Goal: Find specific page/section: Find specific page/section

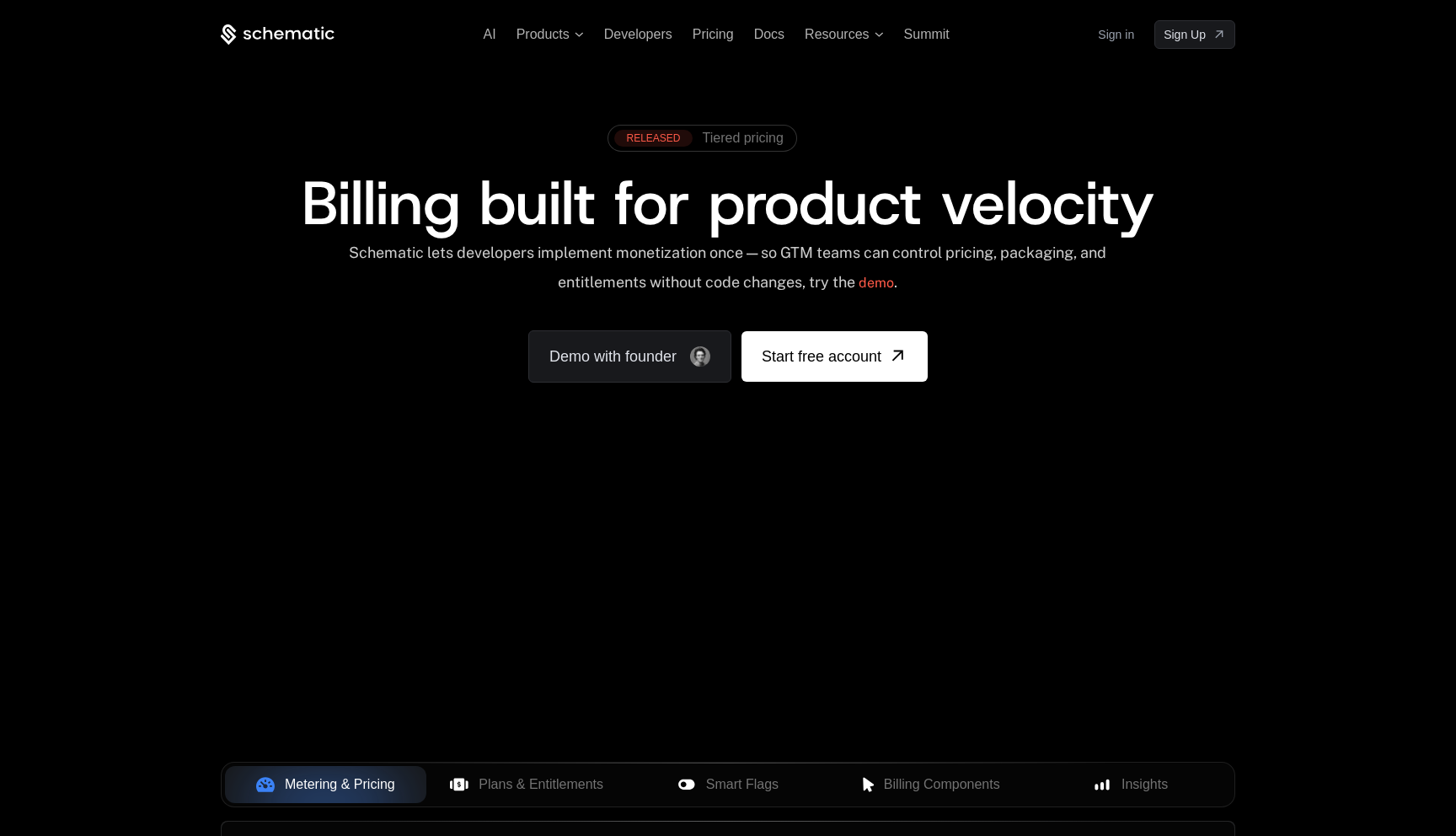
click at [1121, 37] on link "Sign in" at bounding box center [1116, 34] width 36 height 27
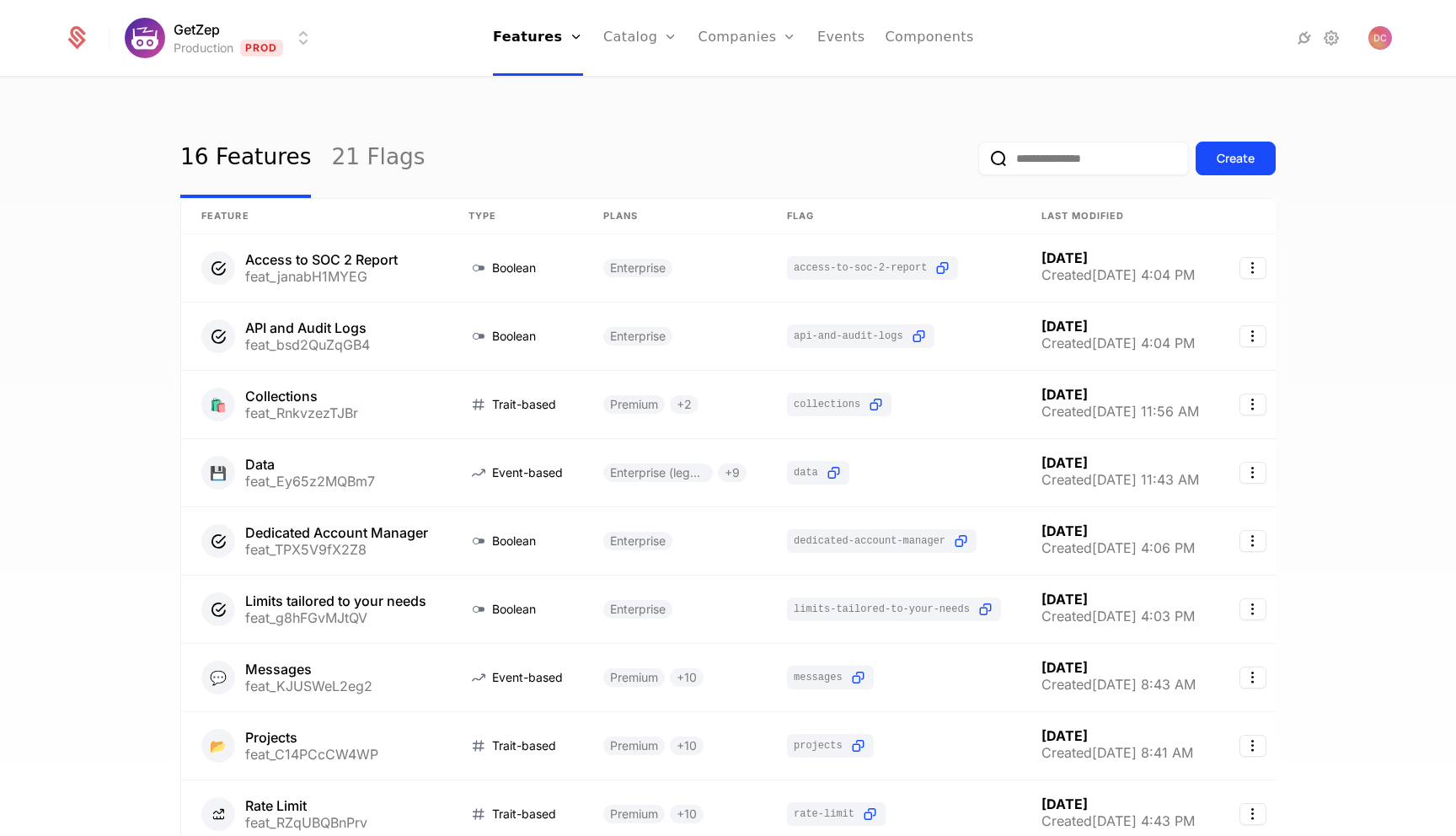
click at [1065, 162] on input "email" at bounding box center [1083, 159] width 211 height 34
click at [745, 85] on link "Companies" at bounding box center [758, 92] width 77 height 21
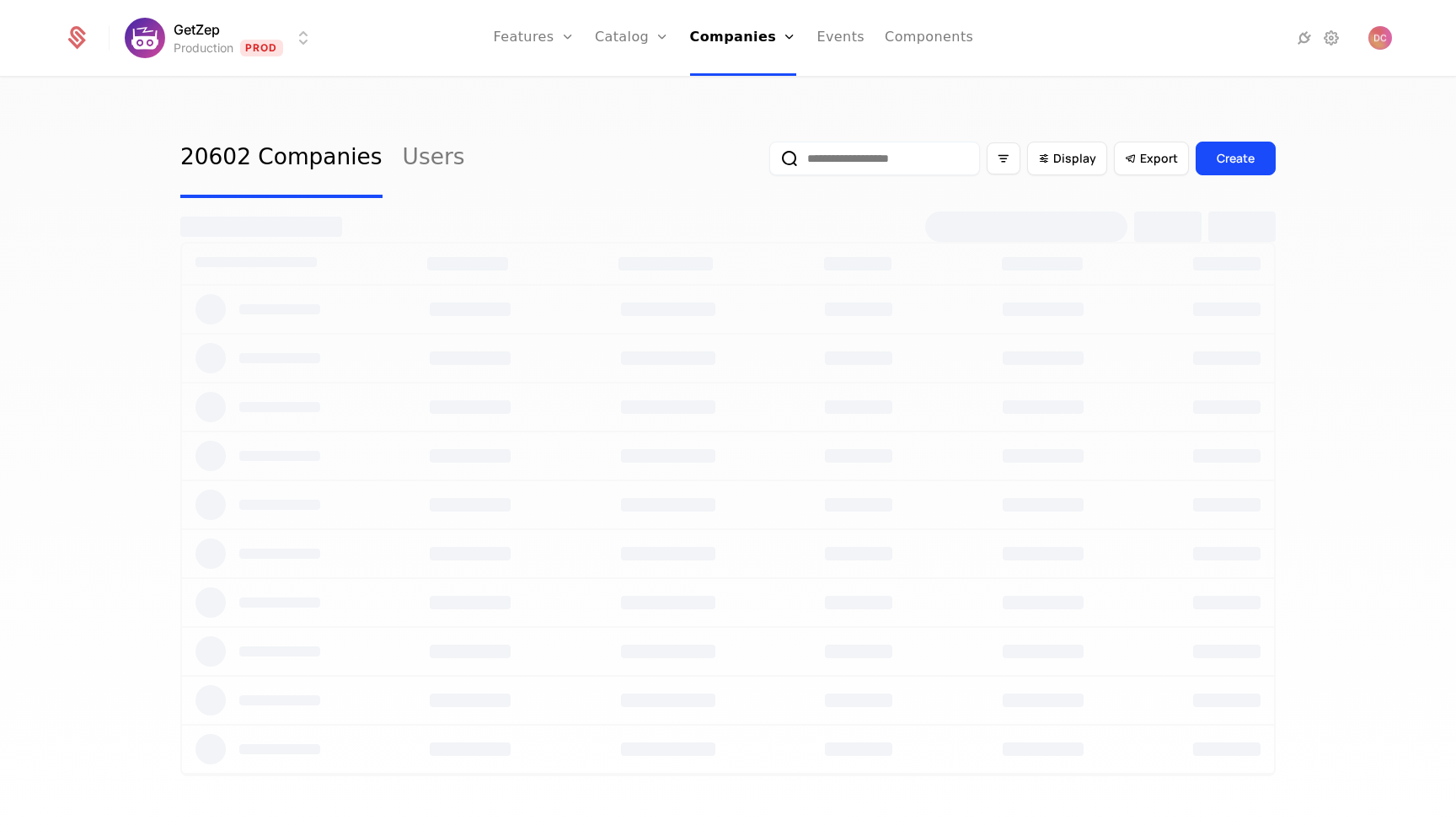
click at [876, 159] on input "email" at bounding box center [874, 159] width 211 height 34
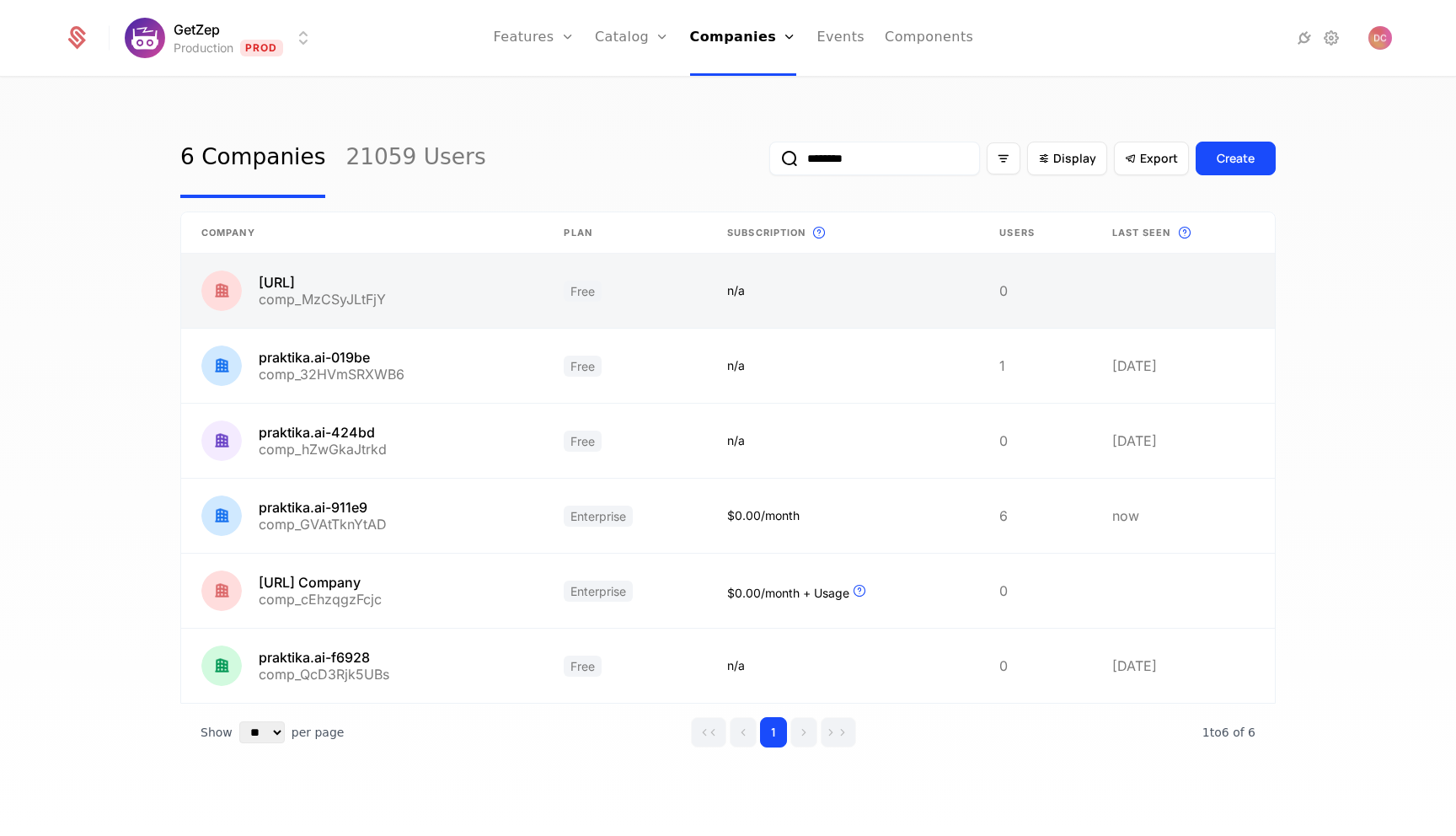
type input "********"
click at [440, 291] on link at bounding box center [362, 291] width 362 height 74
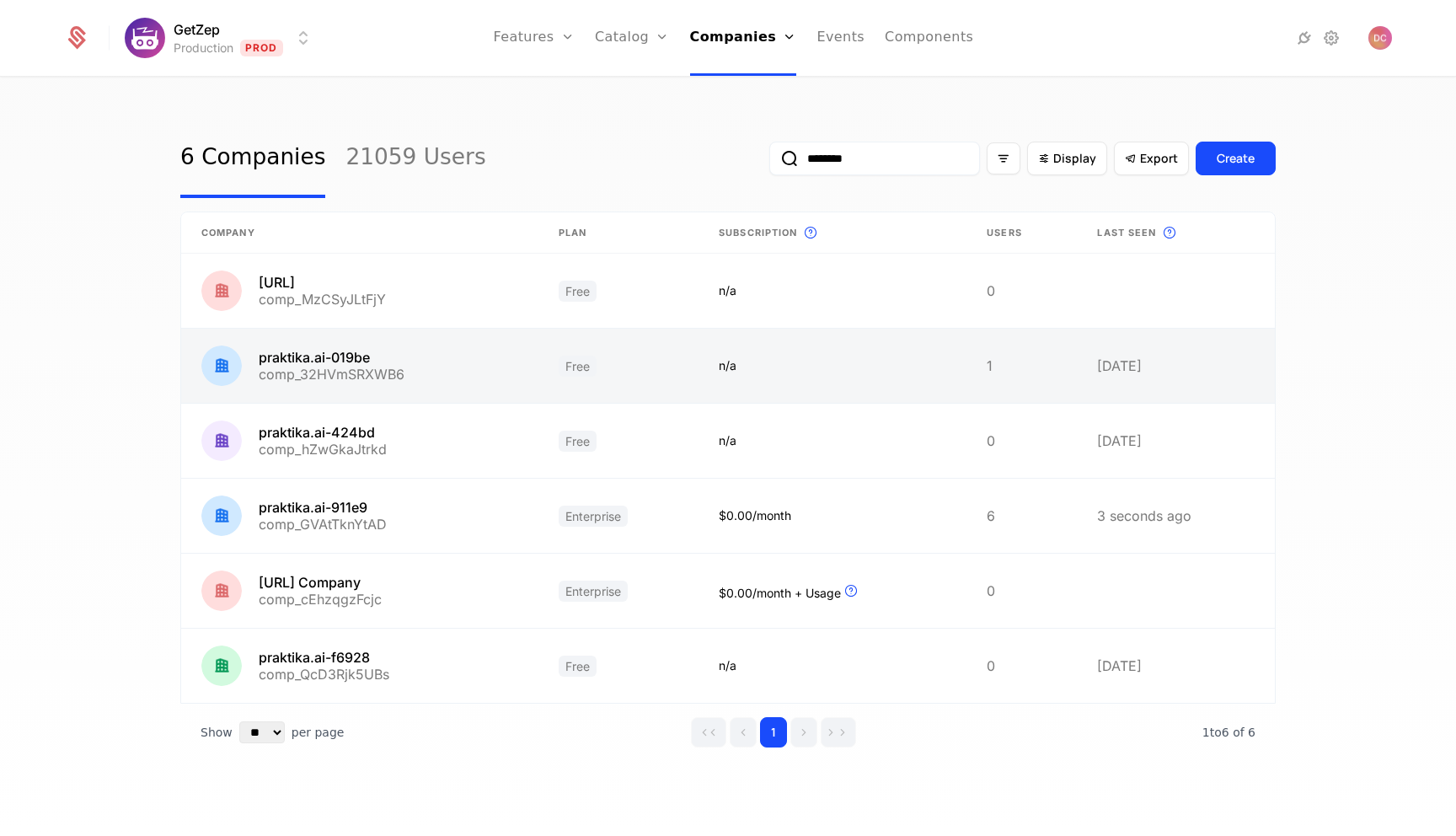
click at [344, 354] on link at bounding box center [360, 366] width 357 height 74
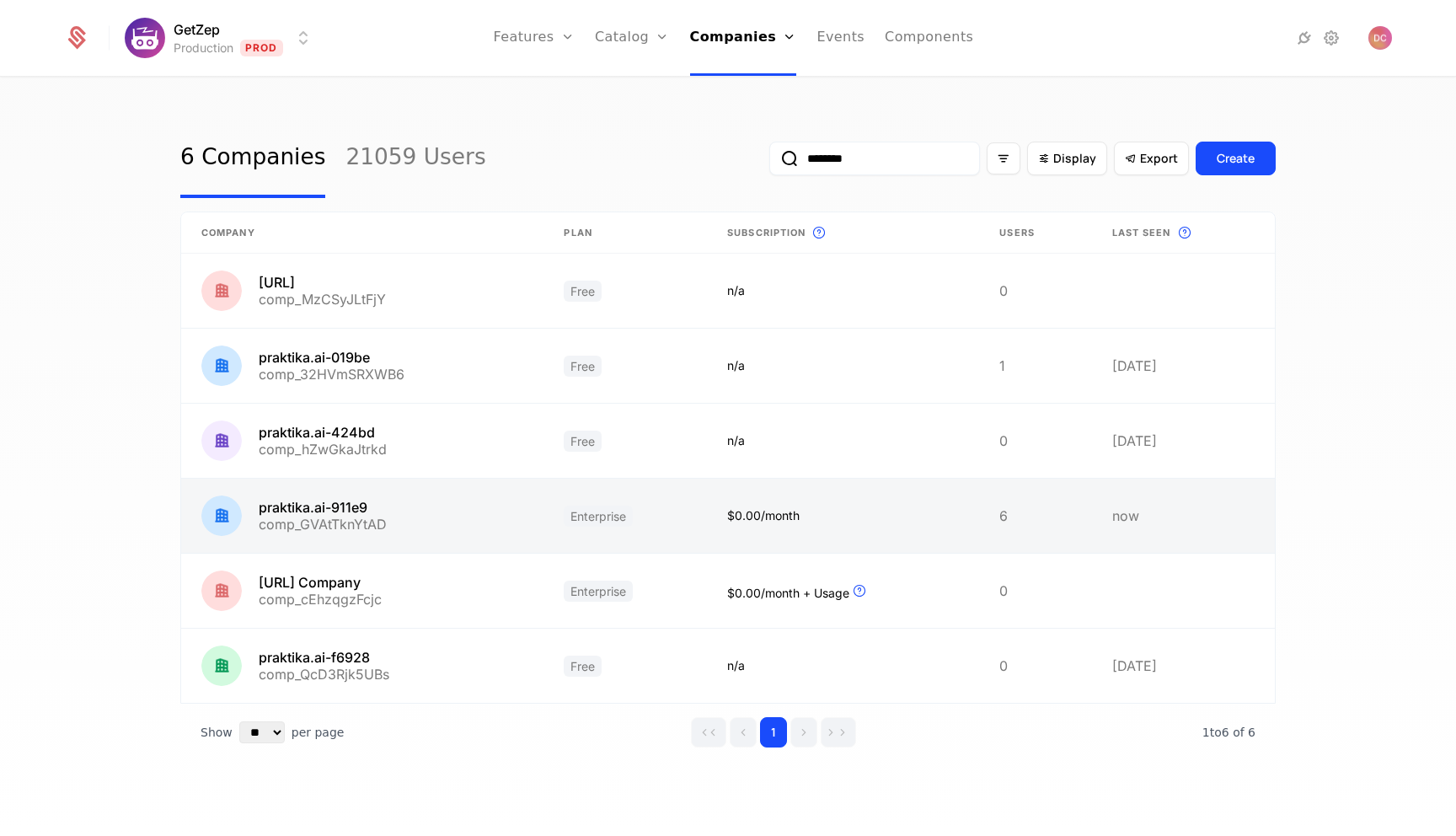
click at [355, 508] on link at bounding box center [362, 516] width 362 height 74
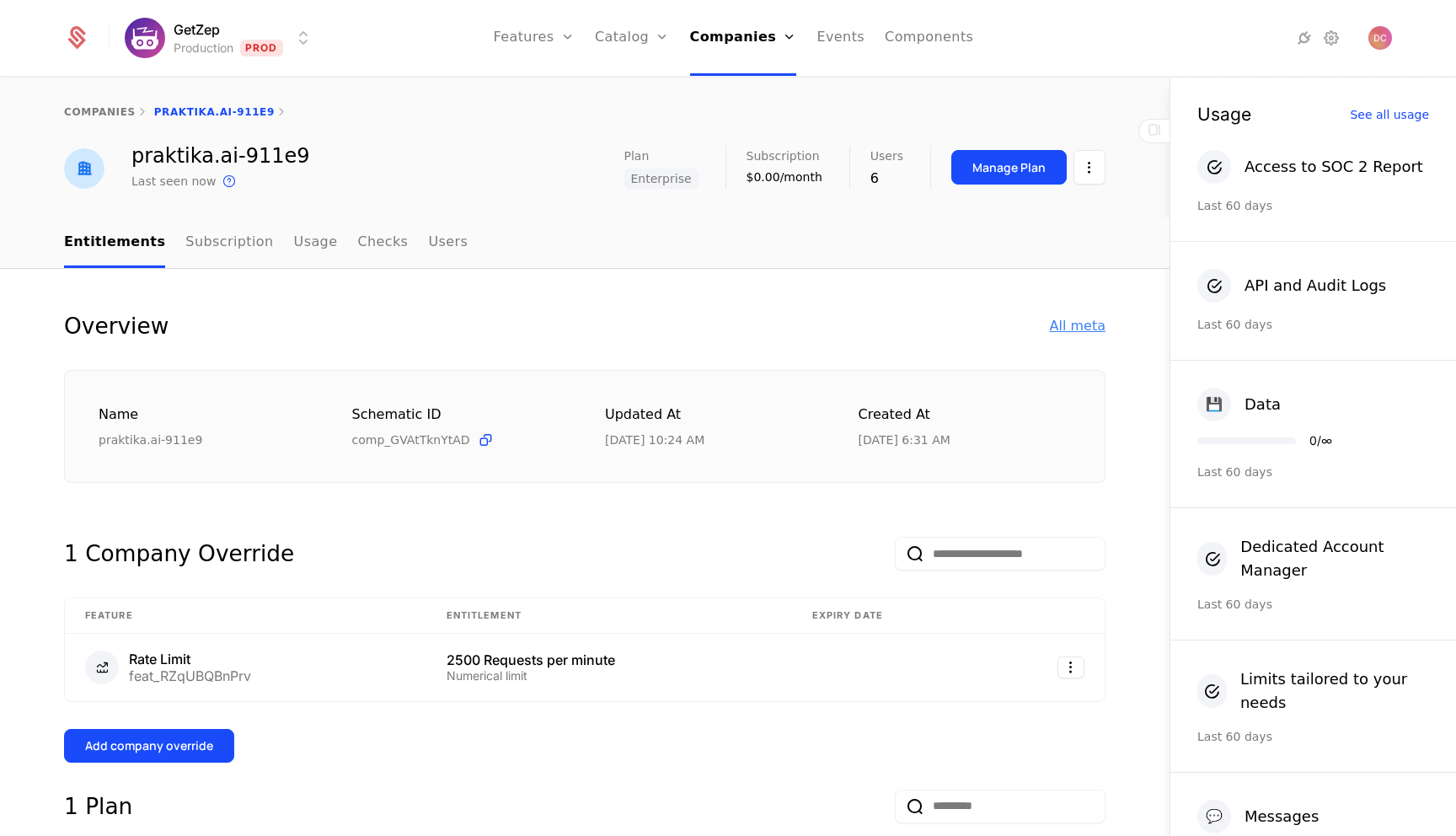
click at [1077, 320] on div "All meta" at bounding box center [1078, 326] width 56 height 21
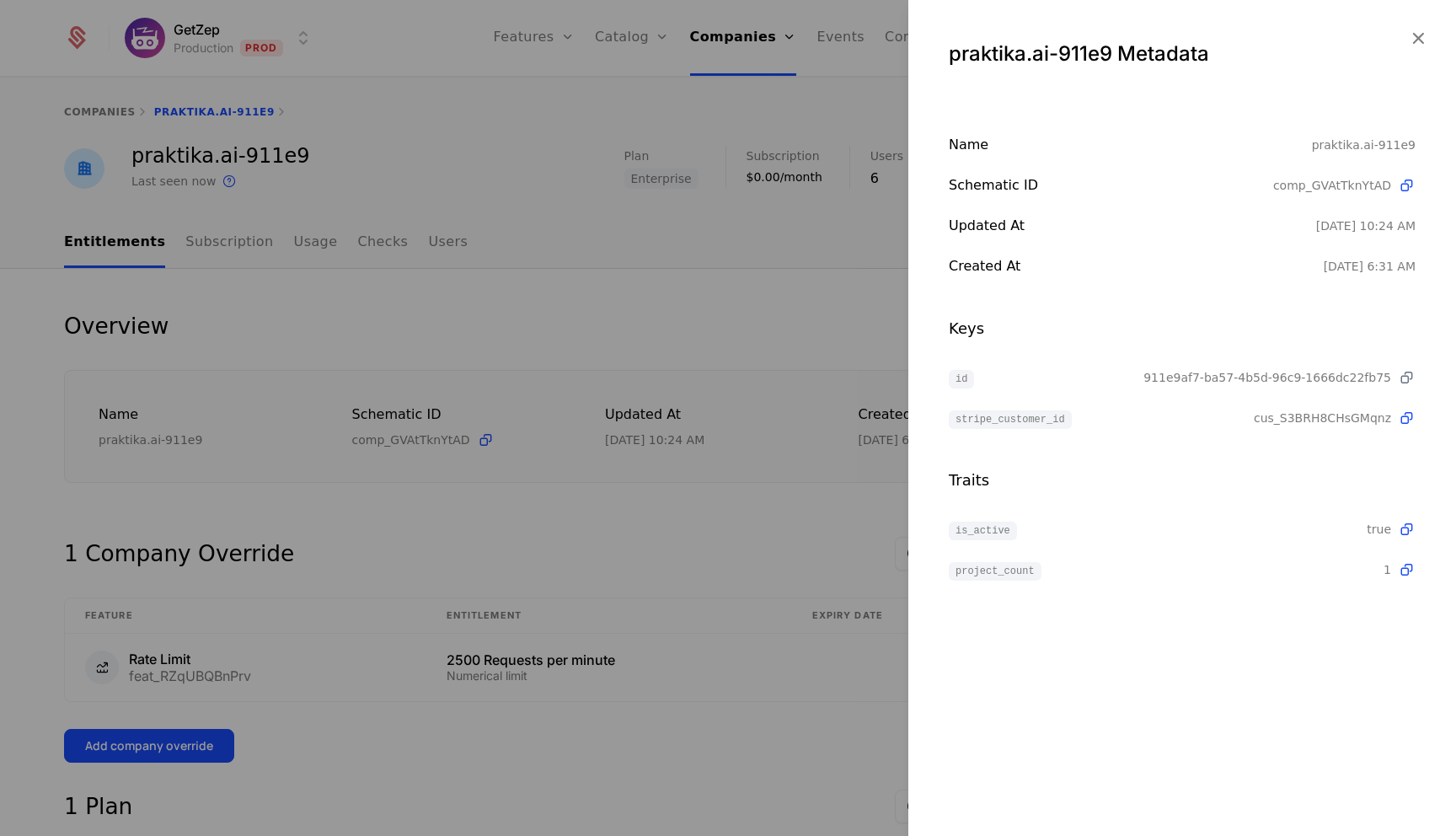
click at [1405, 379] on icon at bounding box center [1407, 379] width 18 height 18
click at [1429, 44] on div "praktika.ai-911e9 Metadata" at bounding box center [1182, 47] width 548 height 94
click at [1420, 39] on icon "button" at bounding box center [1418, 38] width 22 height 22
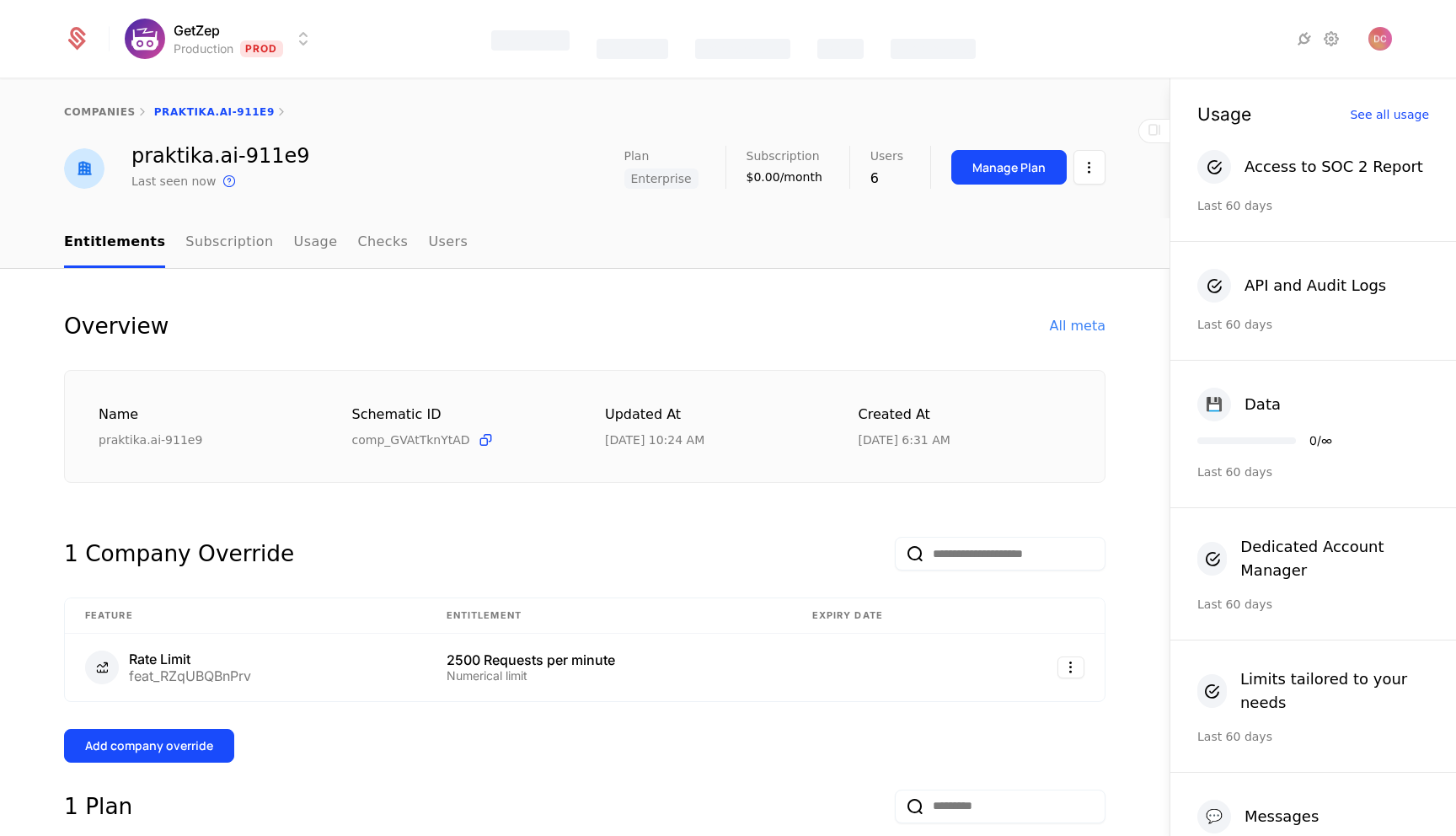
click at [1087, 315] on div "Overview All meta" at bounding box center [585, 327] width 1042 height 34
click at [1087, 318] on div "All meta" at bounding box center [1078, 326] width 56 height 21
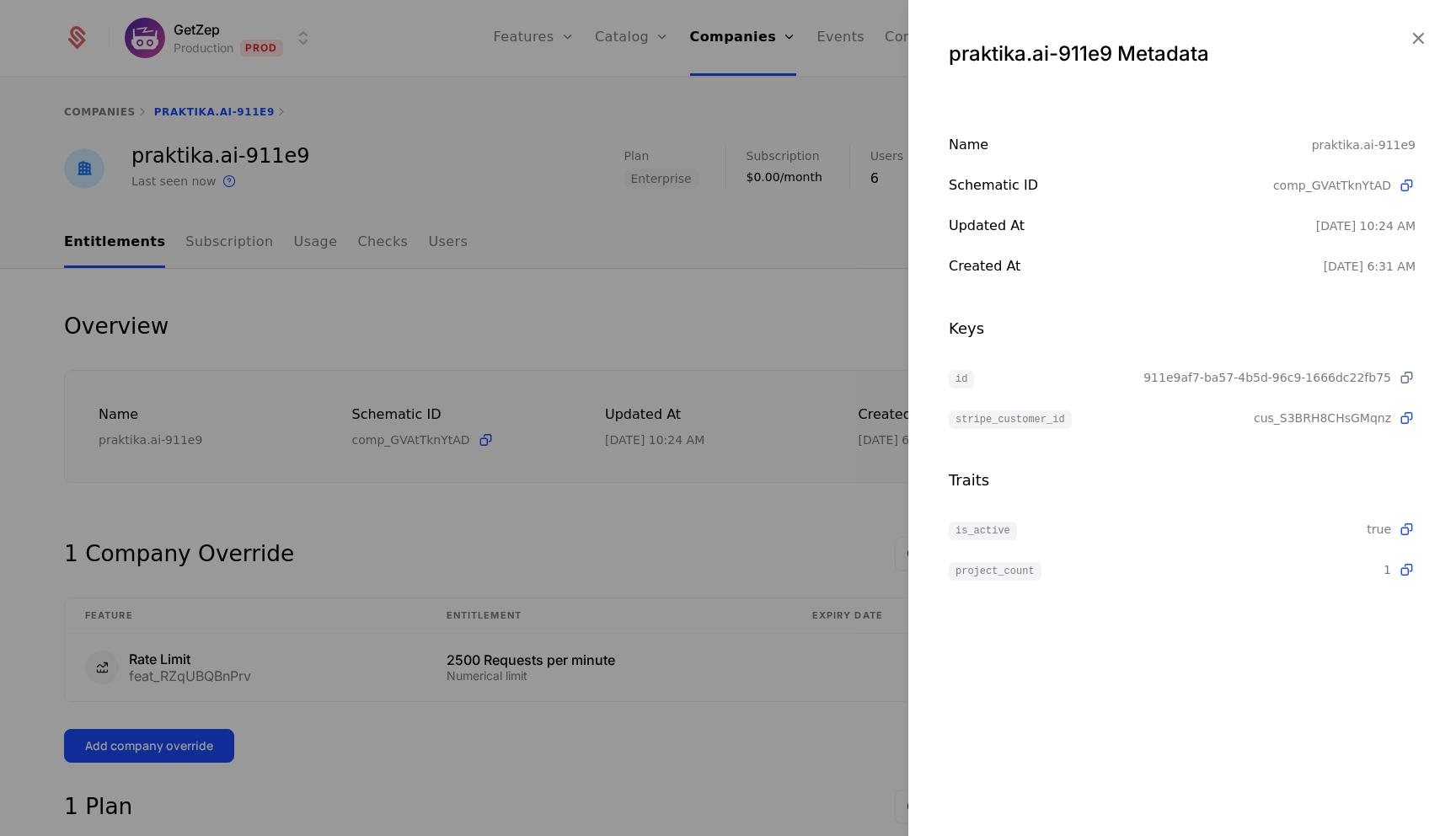
click at [1410, 378] on icon at bounding box center [1407, 379] width 18 height 18
